Goal: Transaction & Acquisition: Purchase product/service

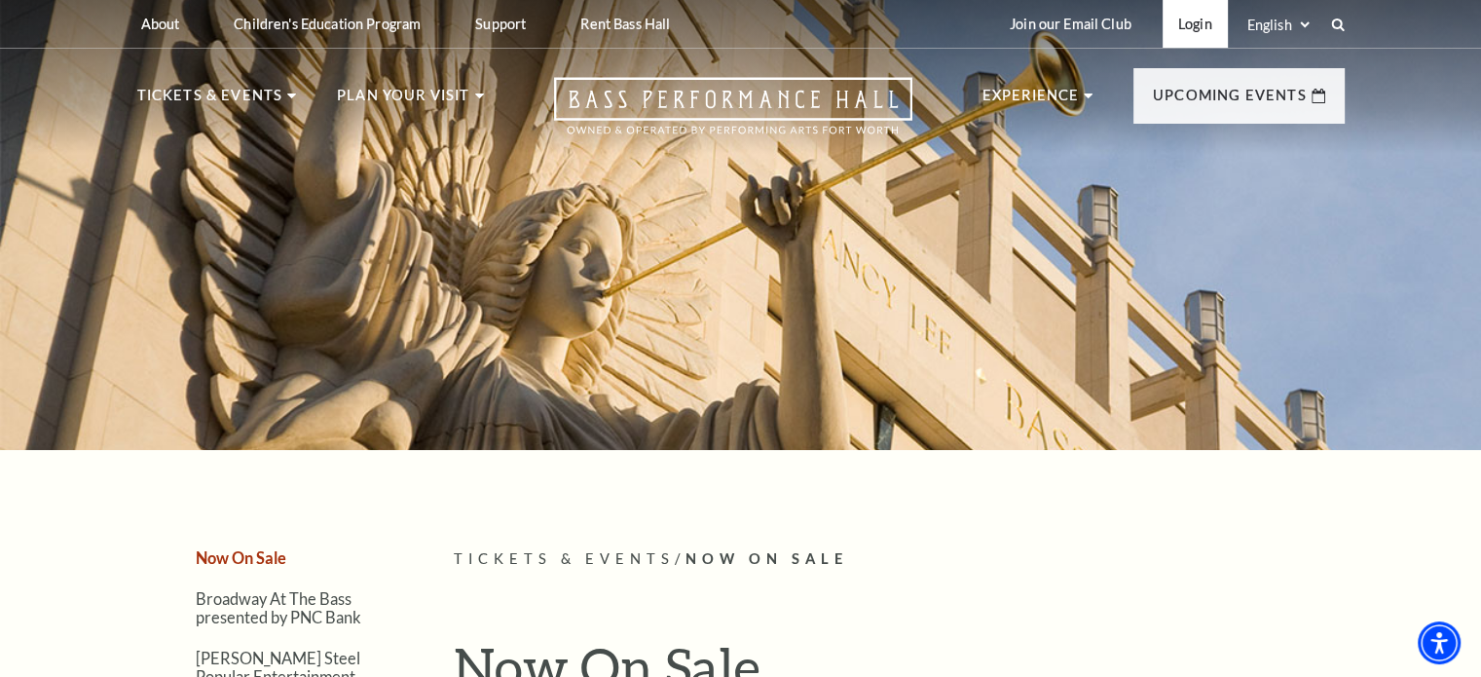
click at [1192, 18] on link "Login" at bounding box center [1195, 24] width 65 height 48
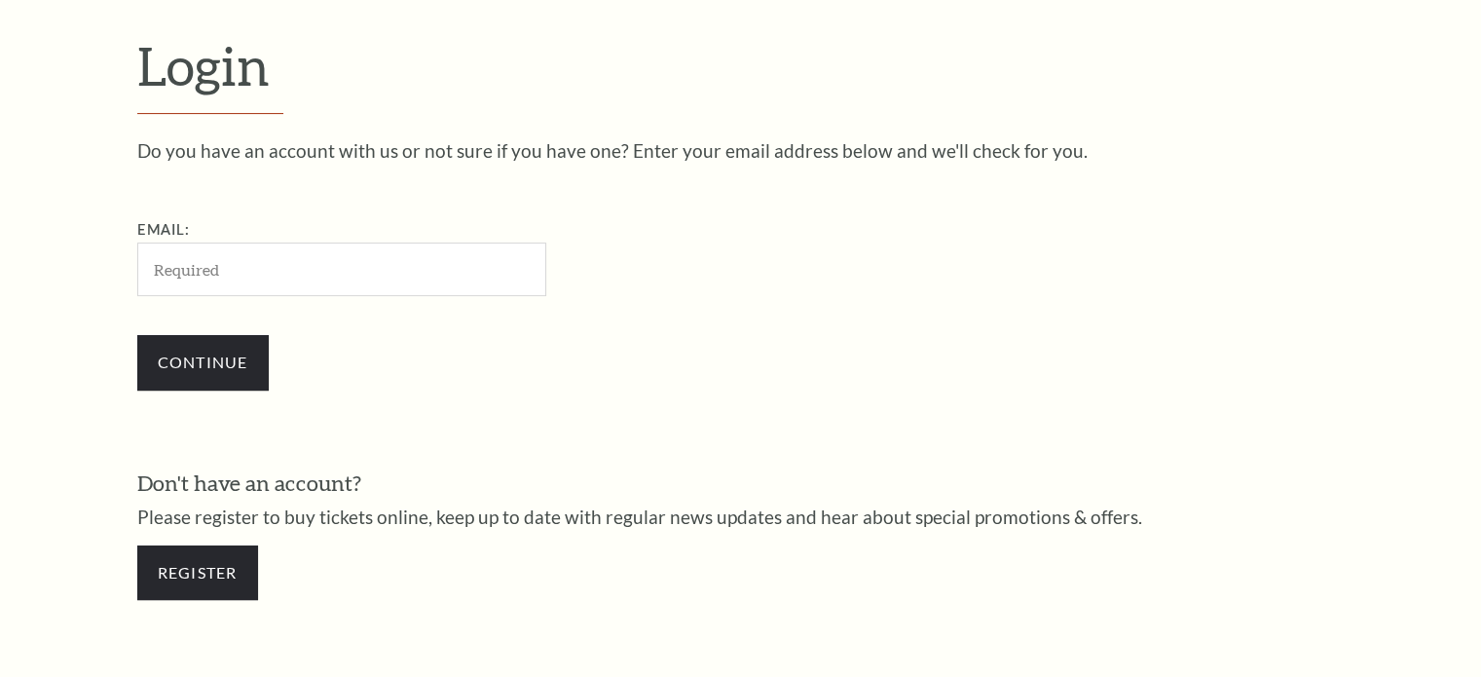
scroll to position [576, 0]
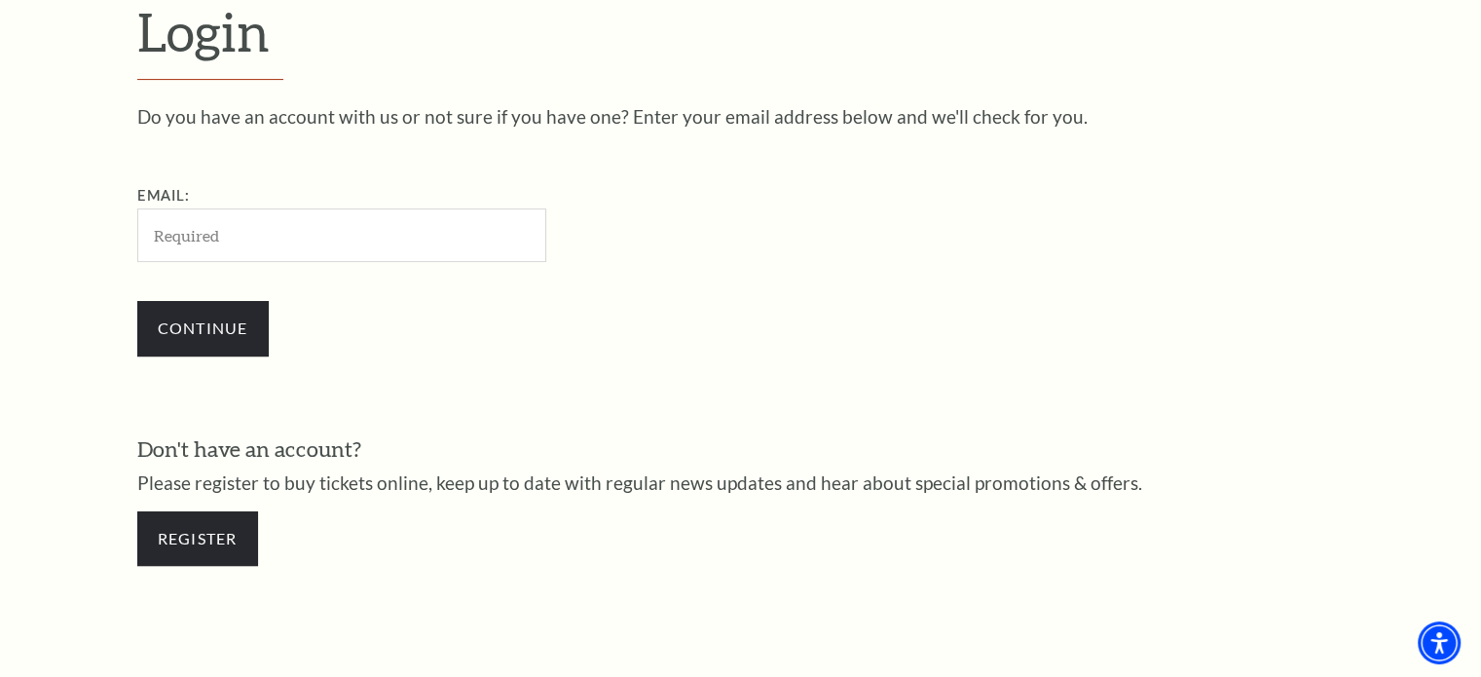
click at [270, 229] on input "Email:" at bounding box center [341, 235] width 409 height 54
type input "[PERSON_NAME][EMAIL_ADDRESS][PERSON_NAME][DOMAIN_NAME]"
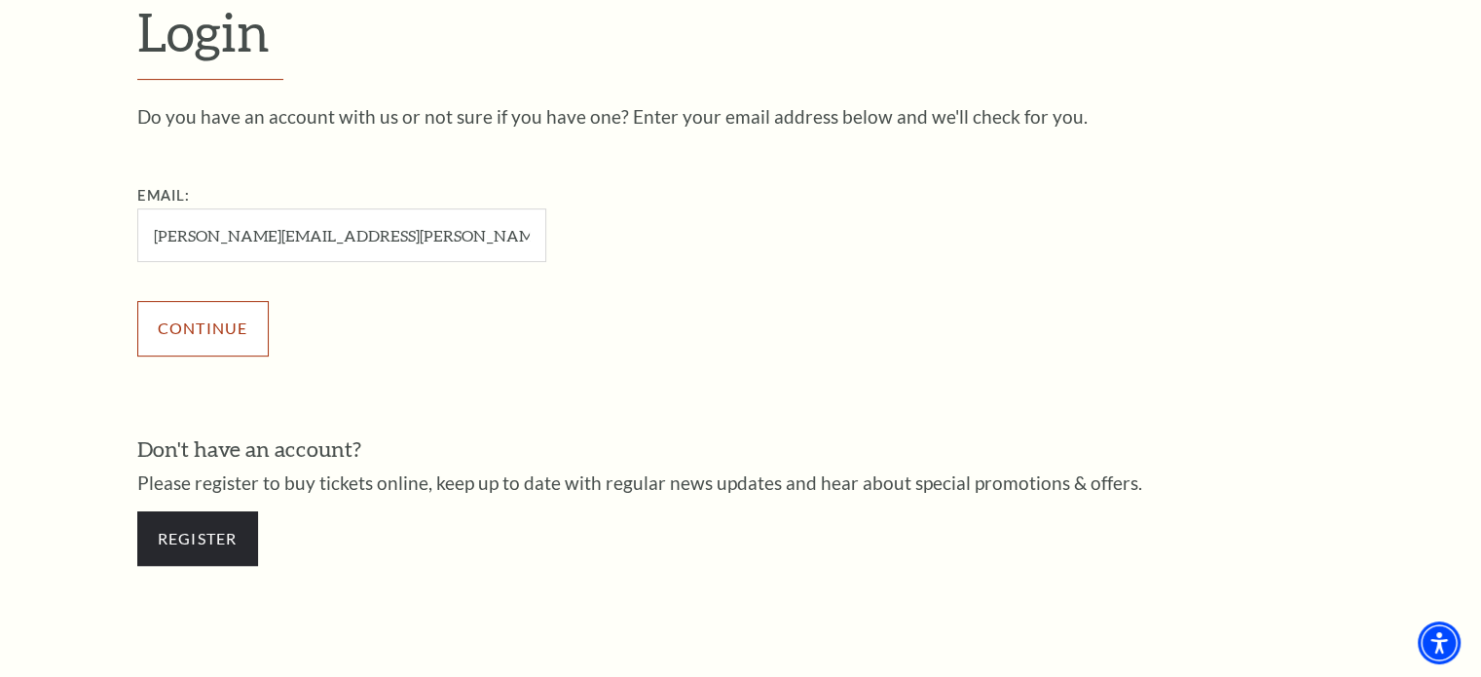
click at [221, 330] on input "Continue" at bounding box center [202, 328] width 131 height 55
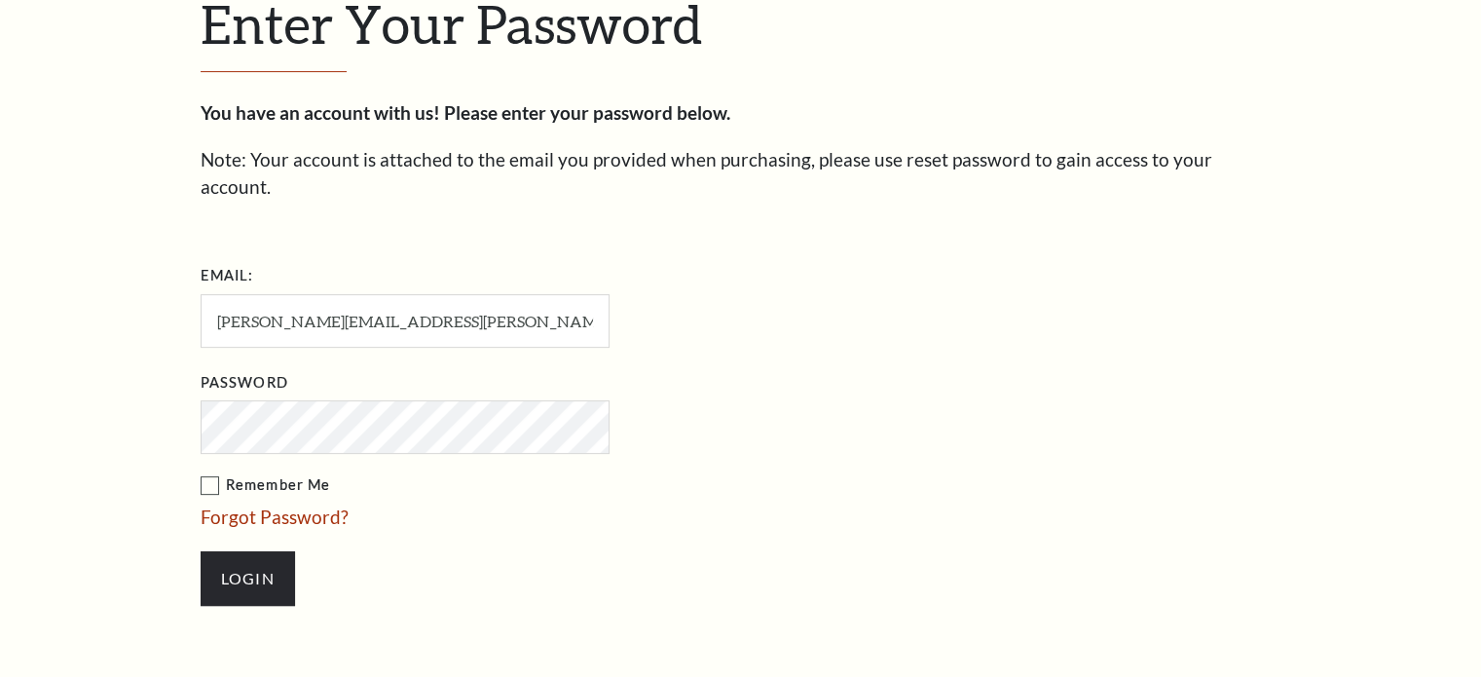
scroll to position [594, 0]
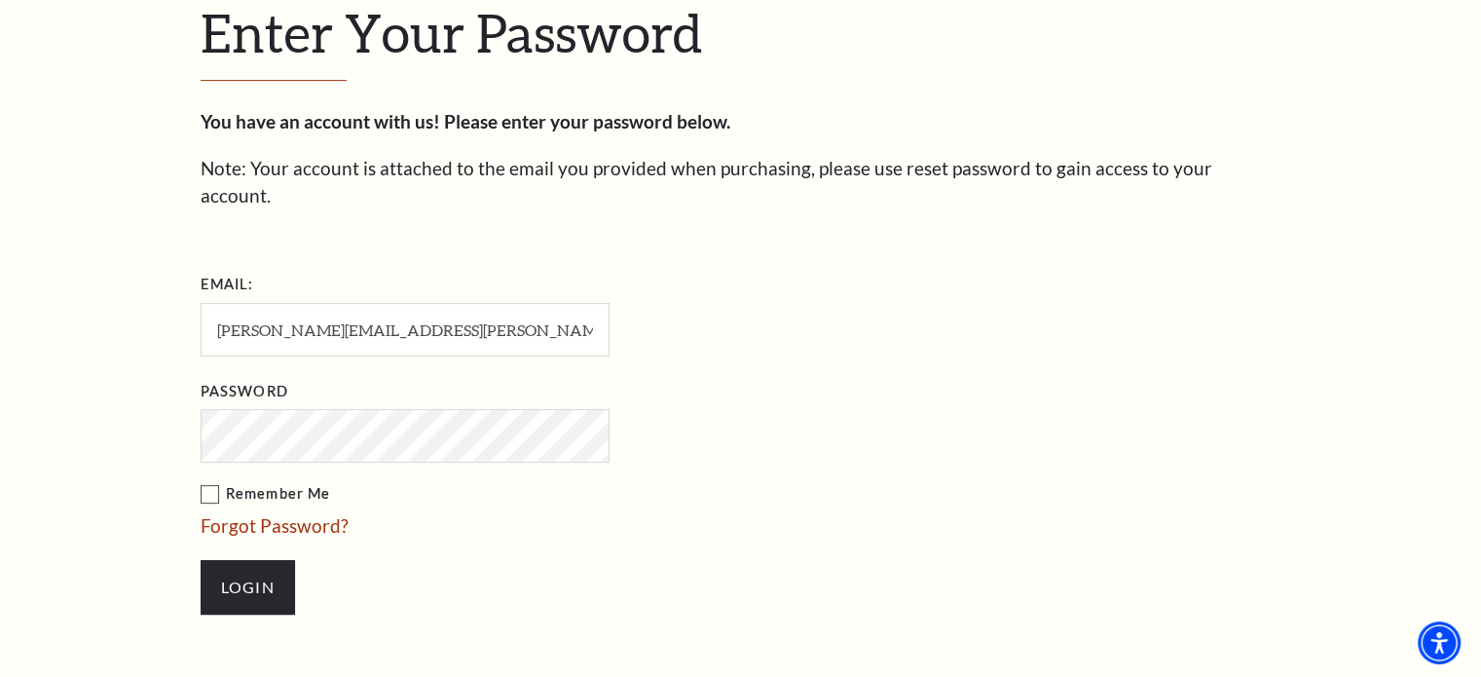
click at [215, 482] on label "Remember Me" at bounding box center [503, 494] width 604 height 24
click at [0, 0] on input "Remember Me" at bounding box center [0, 0] width 0 height 0
click at [249, 560] on input "Login" at bounding box center [248, 587] width 94 height 55
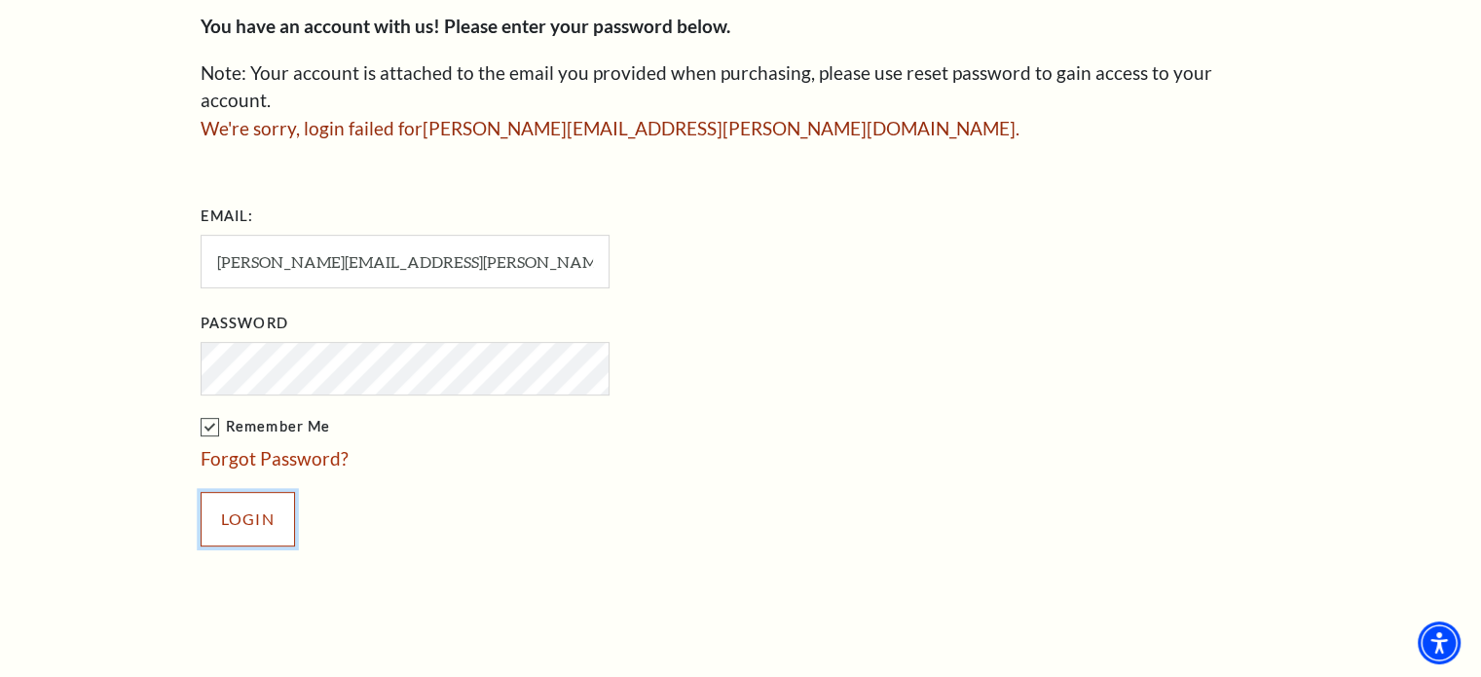
click at [240, 492] on input "Login" at bounding box center [248, 519] width 94 height 55
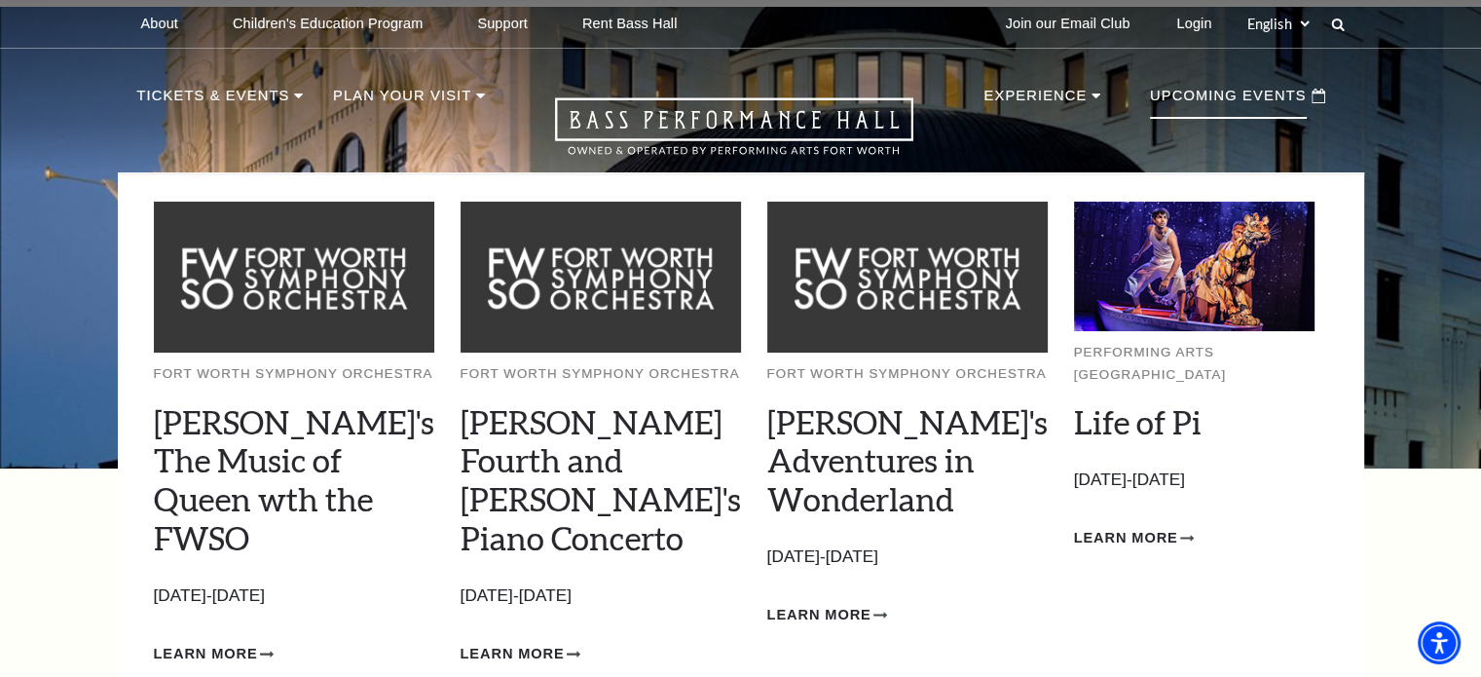
click at [1266, 100] on p "Upcoming Events" at bounding box center [1228, 101] width 157 height 35
click at [1261, 98] on p "Upcoming Events" at bounding box center [1228, 101] width 157 height 35
click at [1285, 95] on p "Upcoming Events" at bounding box center [1228, 101] width 157 height 35
click at [1323, 92] on use at bounding box center [1319, 96] width 14 height 15
click at [1287, 472] on p "[DATE]-[DATE]" at bounding box center [1194, 480] width 241 height 28
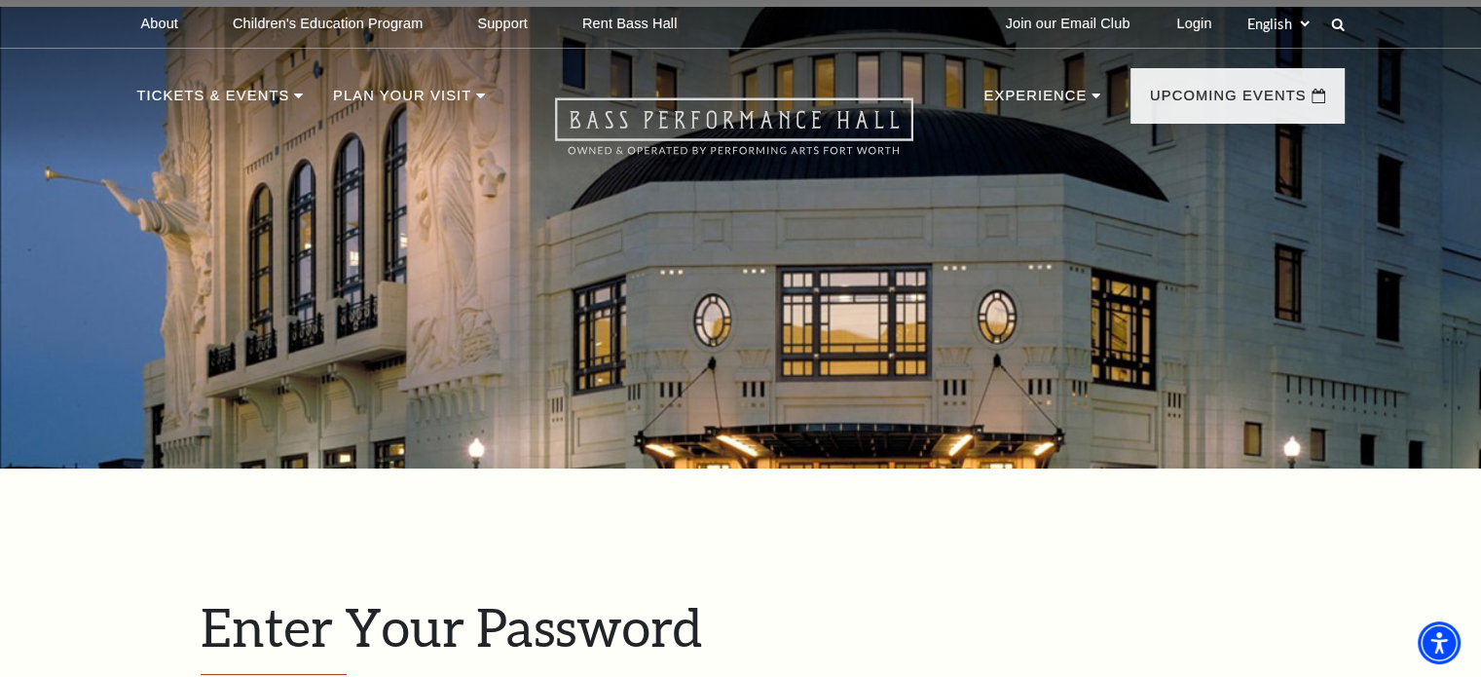
click at [825, 113] on icon "Open this option" at bounding box center [734, 125] width 358 height 57
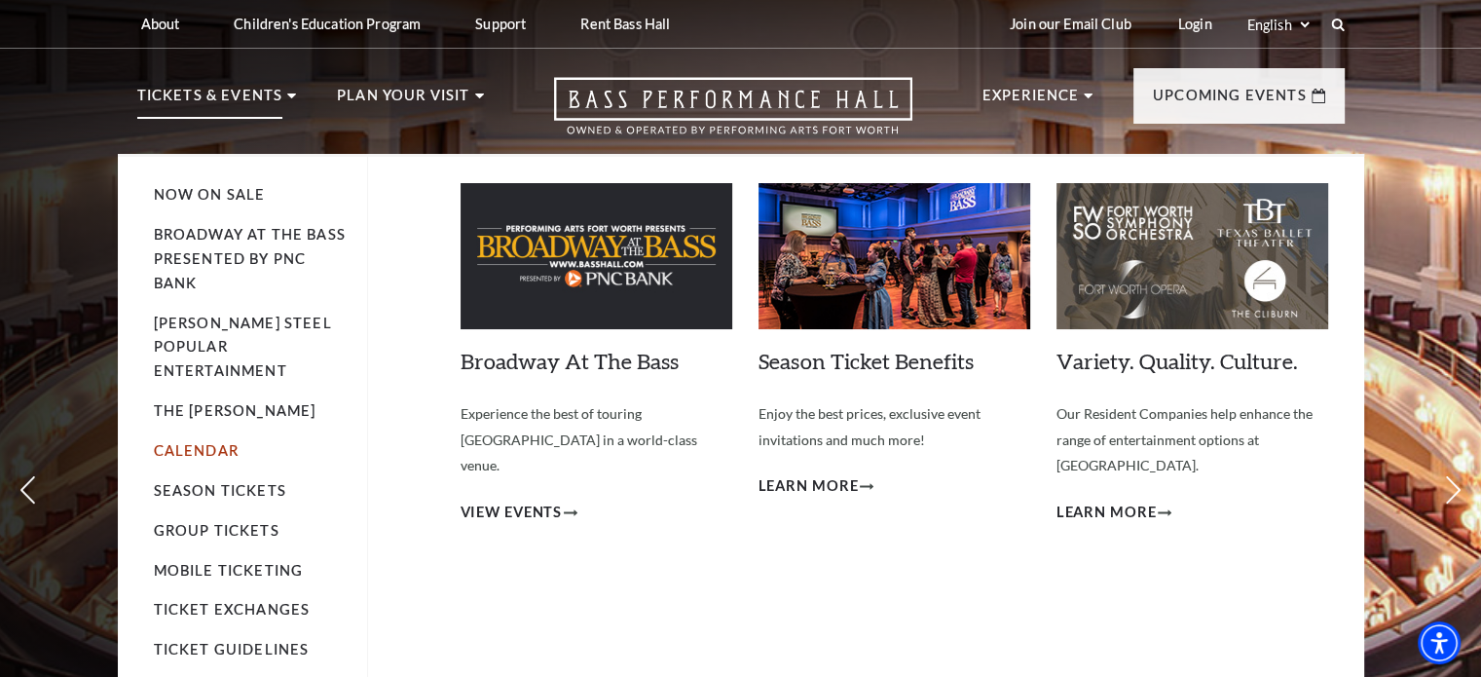
click at [208, 442] on link "Calendar" at bounding box center [196, 450] width 85 height 17
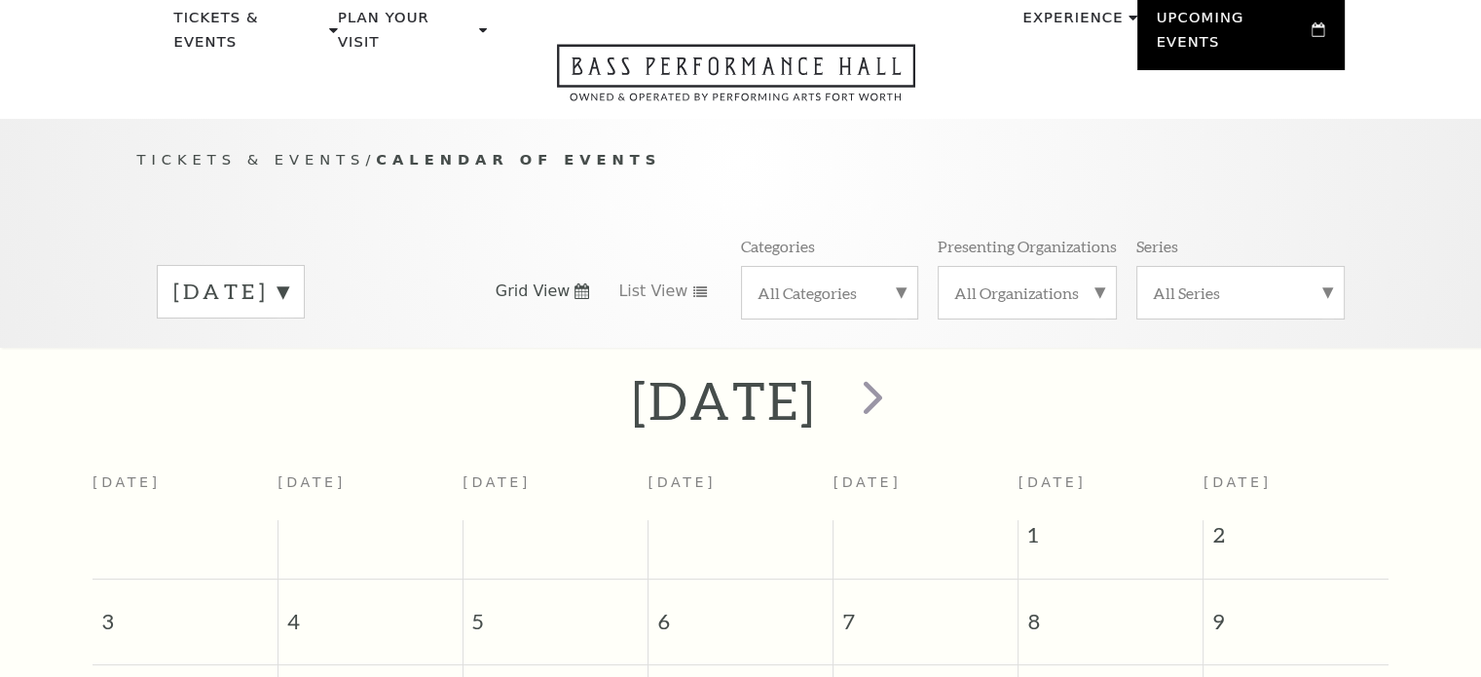
scroll to position [171, 0]
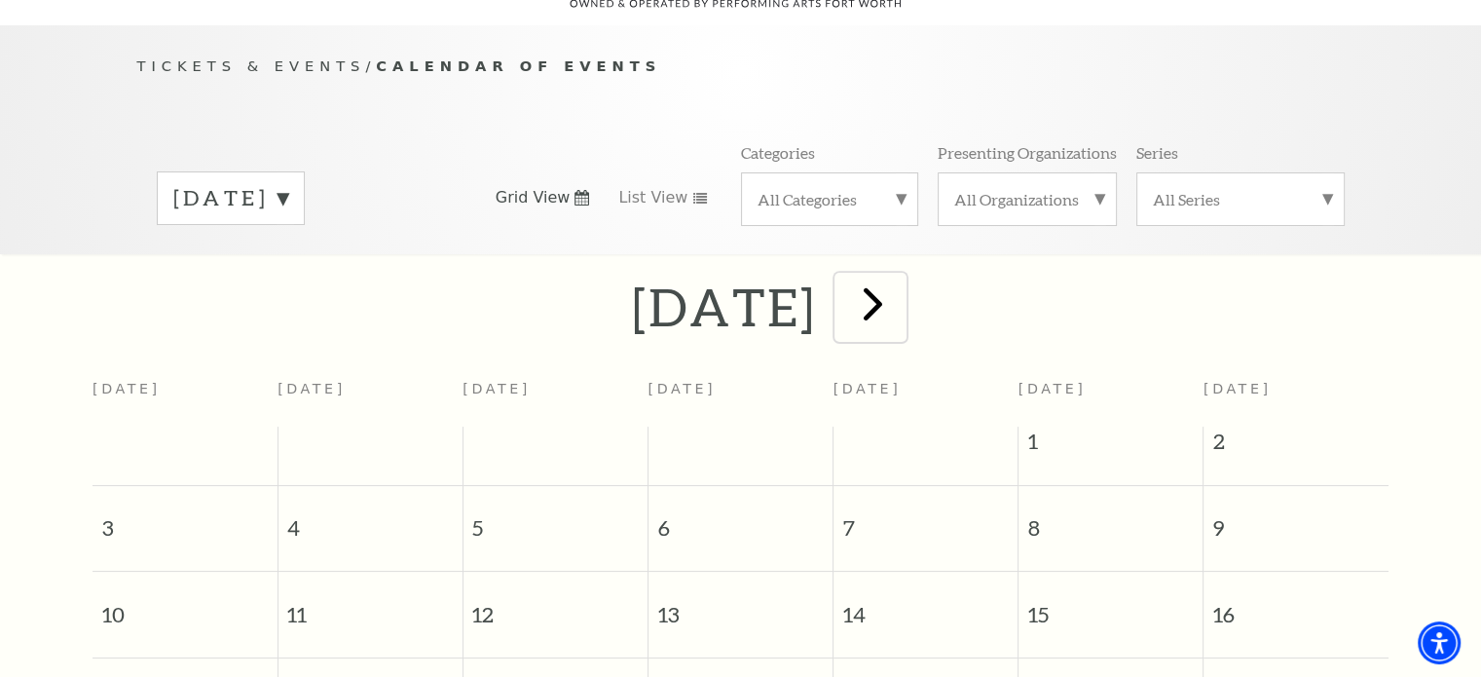
click at [901, 279] on span "next" at bounding box center [872, 303] width 55 height 55
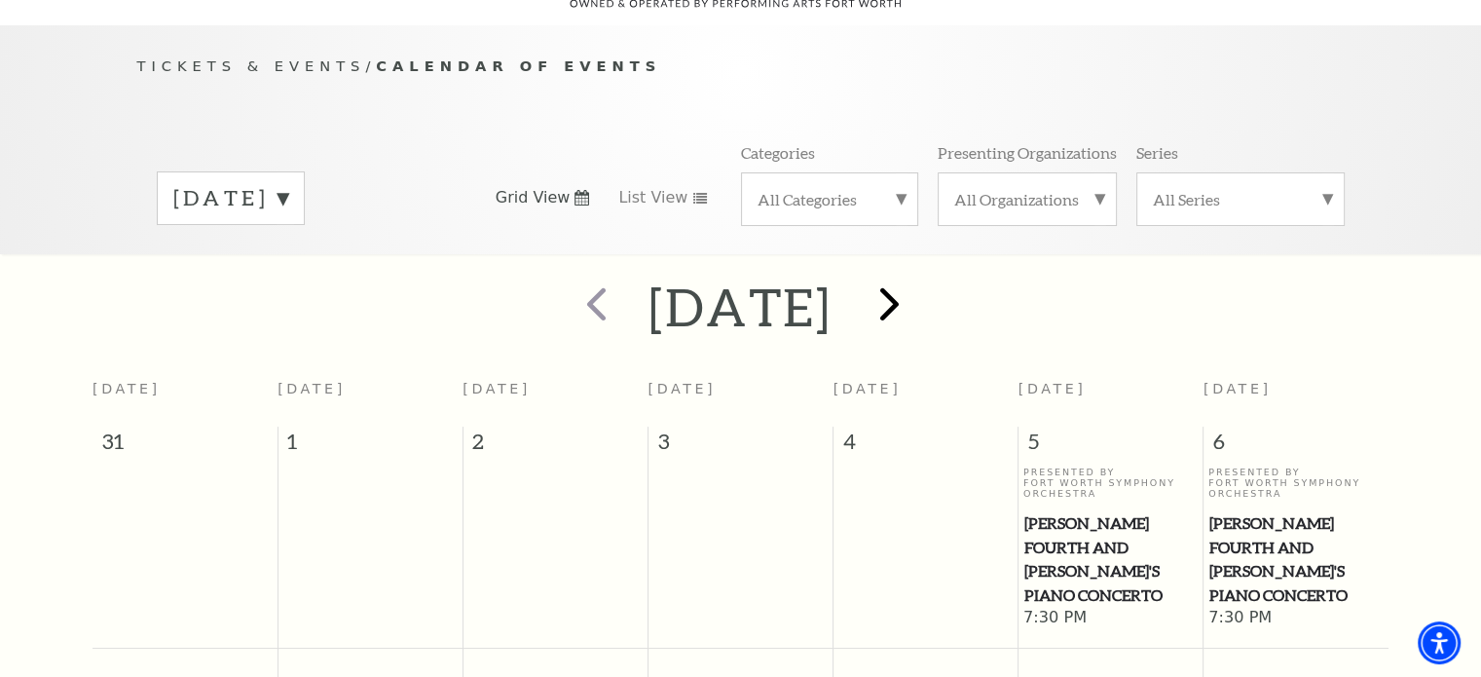
click at [832, 279] on h2 "September 2025" at bounding box center [740, 307] width 184 height 62
click at [917, 282] on span "next" at bounding box center [889, 303] width 55 height 55
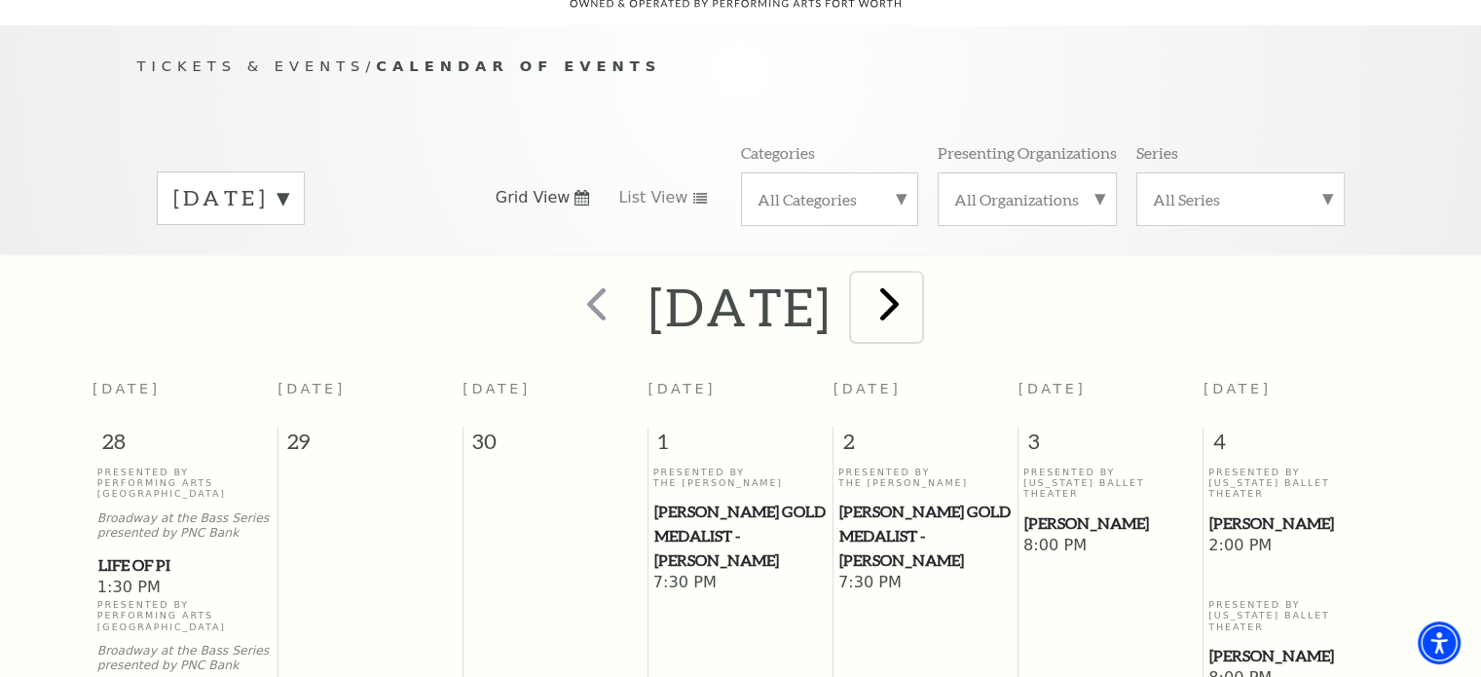
click at [917, 282] on span "next" at bounding box center [889, 303] width 55 height 55
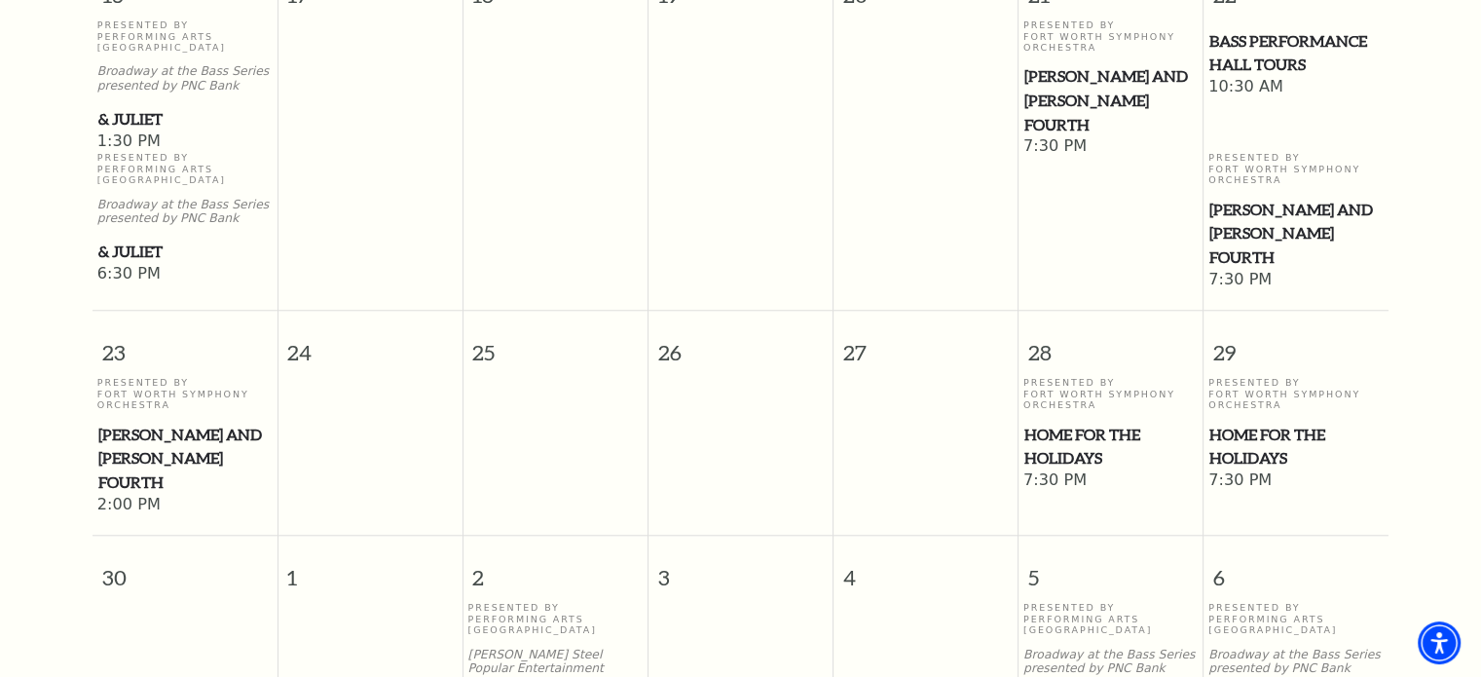
scroll to position [1682, 0]
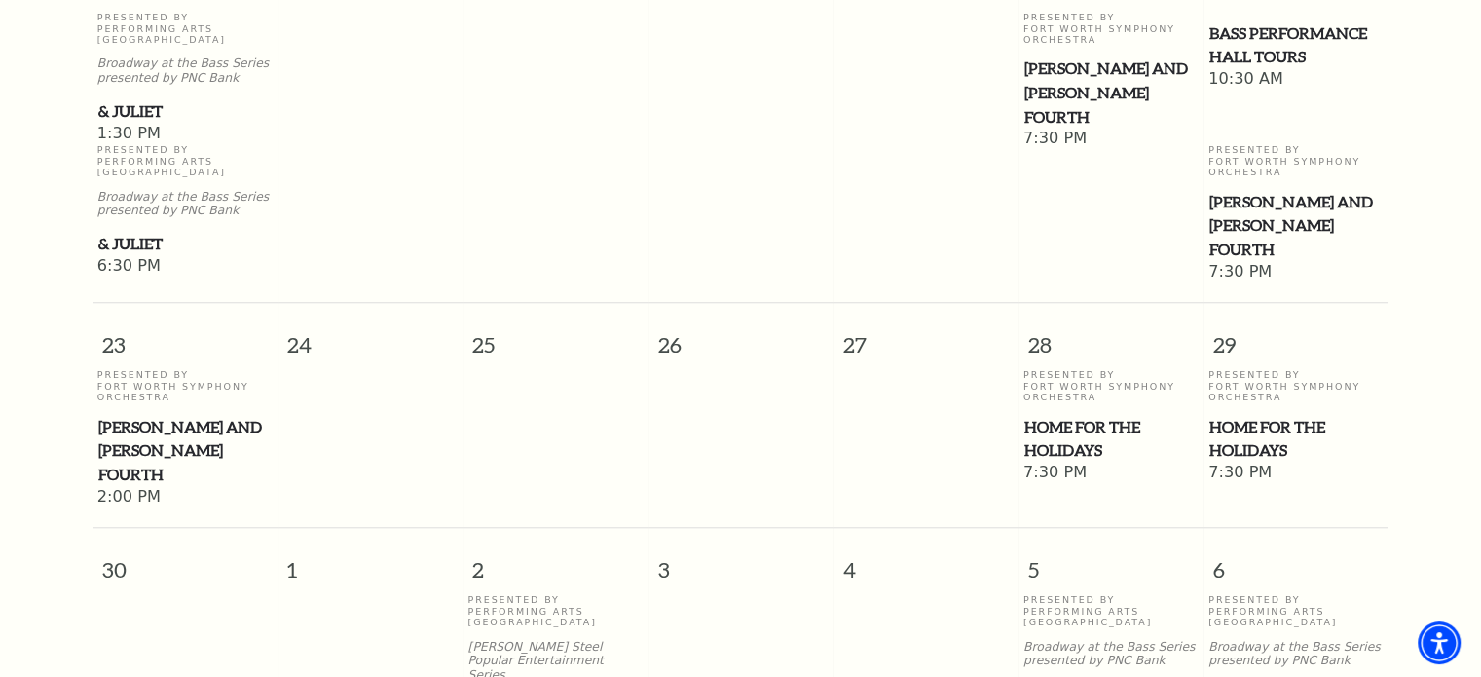
click at [1044, 417] on span "Home for the Holidays" at bounding box center [1110, 439] width 173 height 48
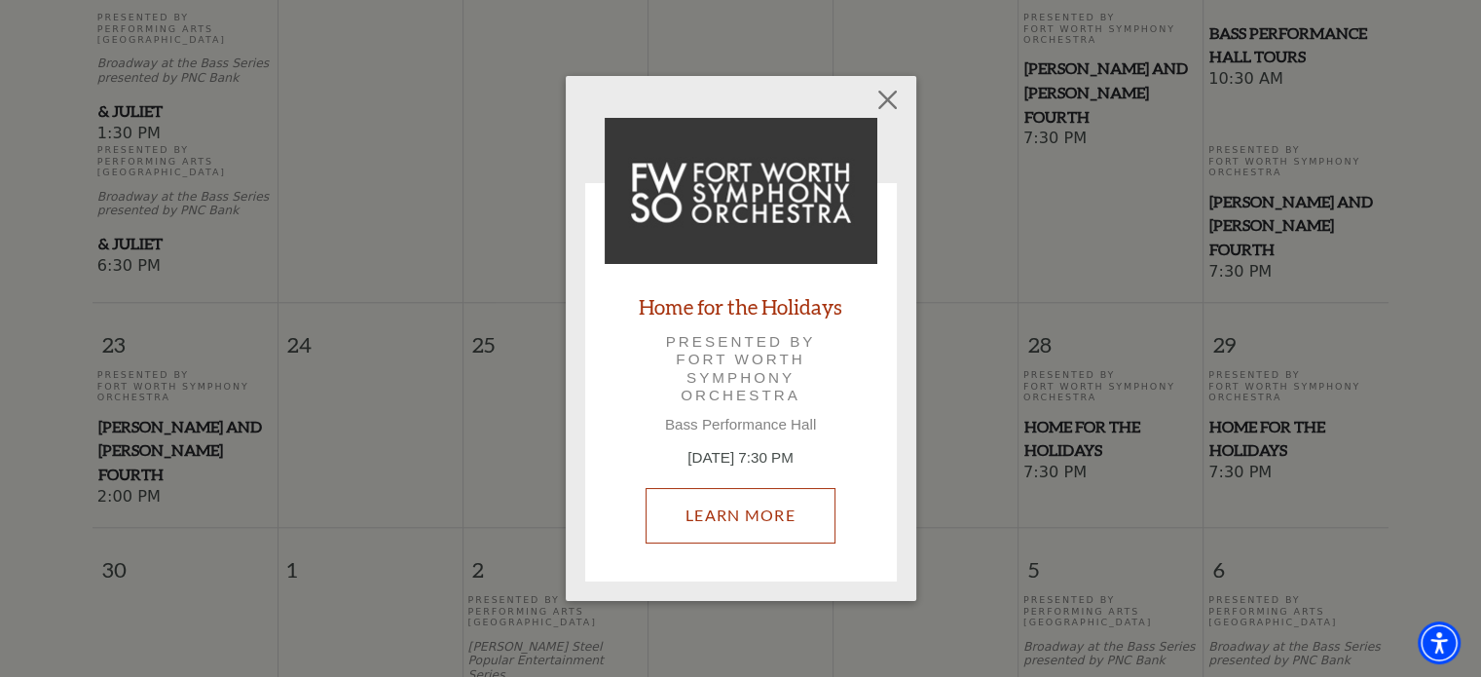
click at [706, 506] on link "Learn More" at bounding box center [741, 515] width 190 height 55
